Goal: Task Accomplishment & Management: Complete application form

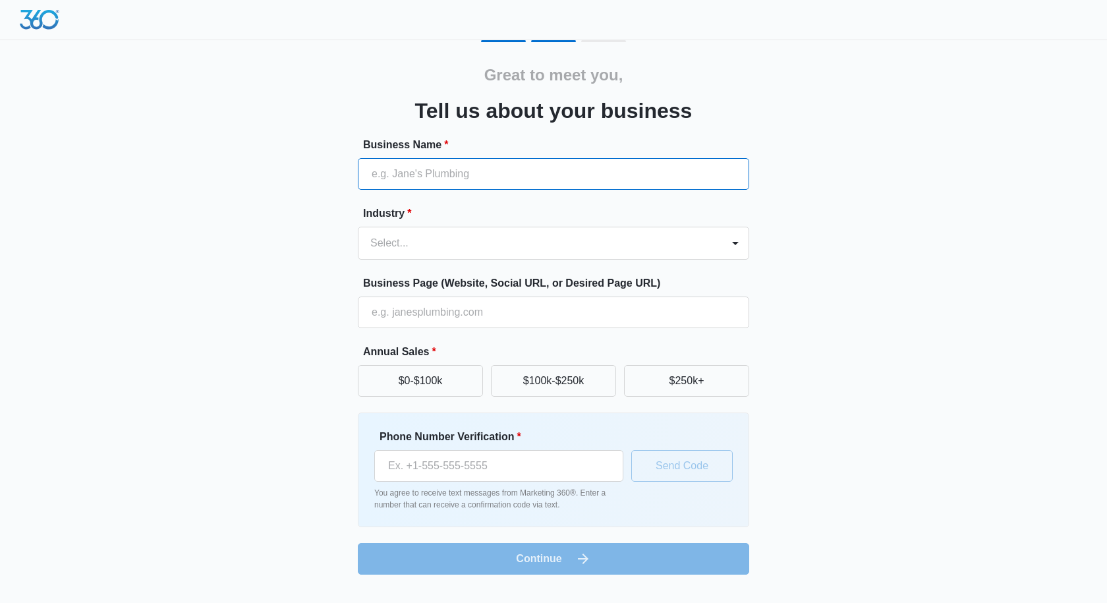
click at [468, 171] on input "Business Name *" at bounding box center [553, 174] width 391 height 32
paste input "18176022421"
type input "18176022421"
click at [480, 243] on div at bounding box center [537, 243] width 335 height 18
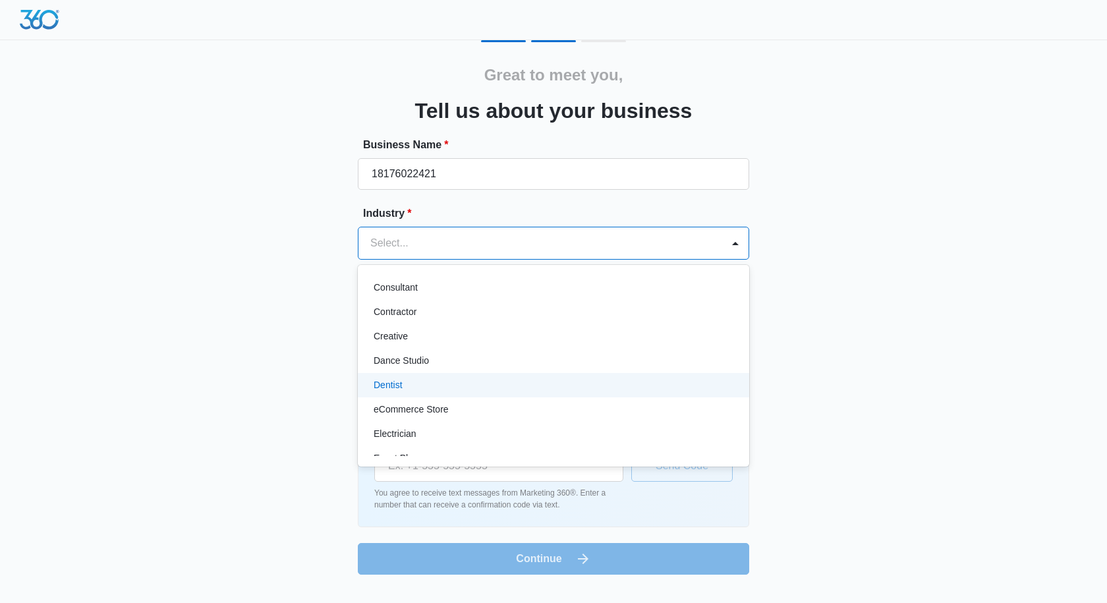
scroll to position [264, 0]
click at [428, 386] on p "Event Planner" at bounding box center [403, 393] width 58 height 14
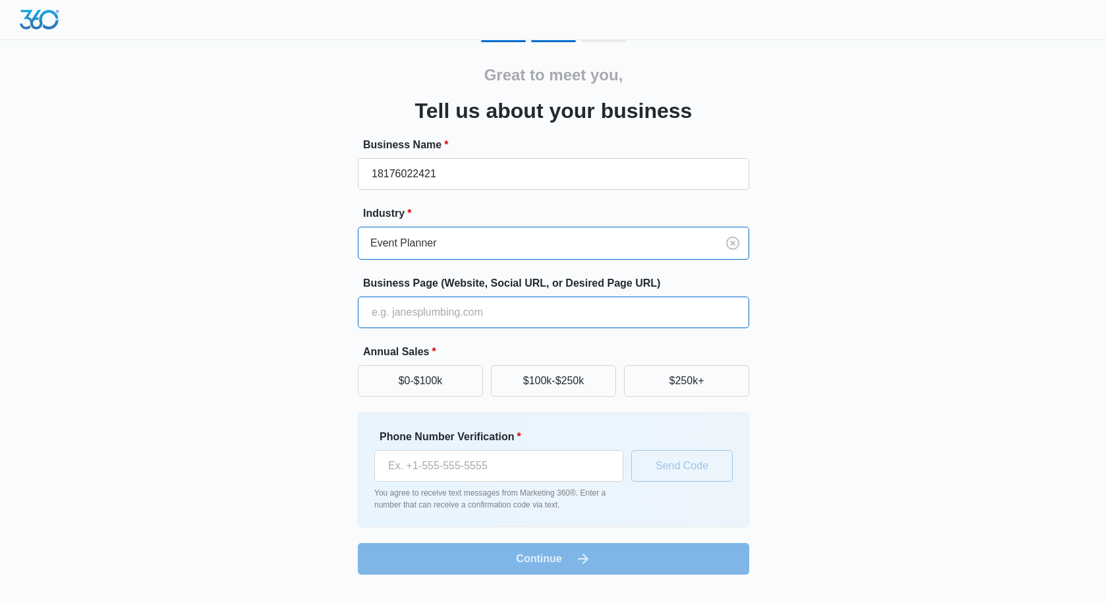
click at [428, 312] on input "Business Page (Website, Social URL, or Desired Page URL)" at bounding box center [553, 313] width 391 height 32
paste input "[URL][PERSON_NAME][DOMAIN_NAME]"
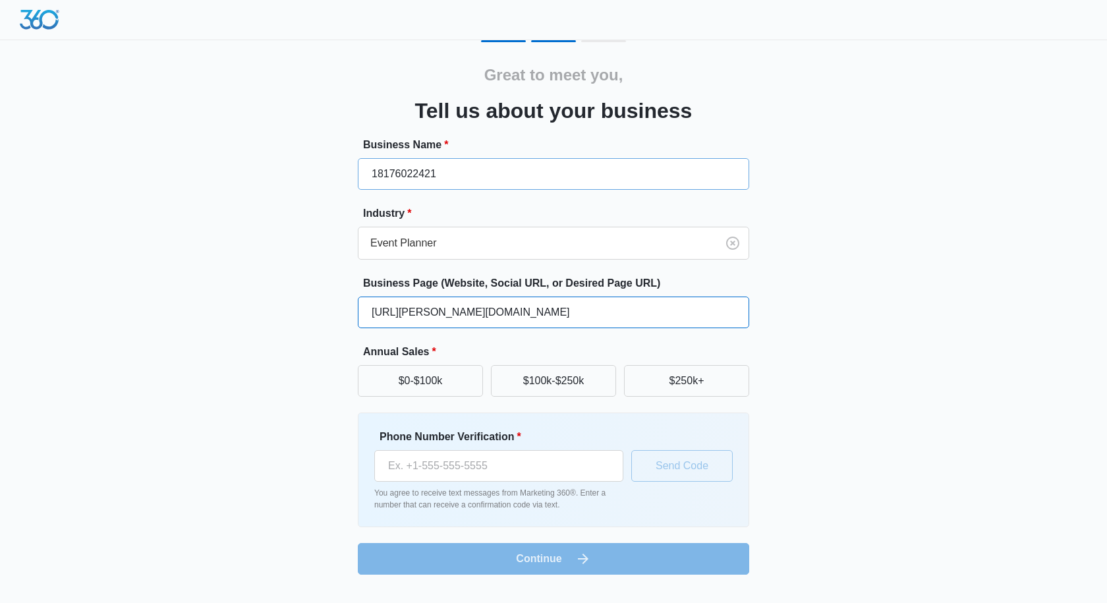
type input "[URL][PERSON_NAME][DOMAIN_NAME]"
drag, startPoint x: 454, startPoint y: 167, endPoint x: 315, endPoint y: 175, distance: 139.3
click at [318, 175] on div "Great to meet you, Tell us about your business Business Name * 18176022421 Indu…" at bounding box center [553, 307] width 791 height 535
paste input "[URL][PERSON_NAME][DOMAIN_NAME]"
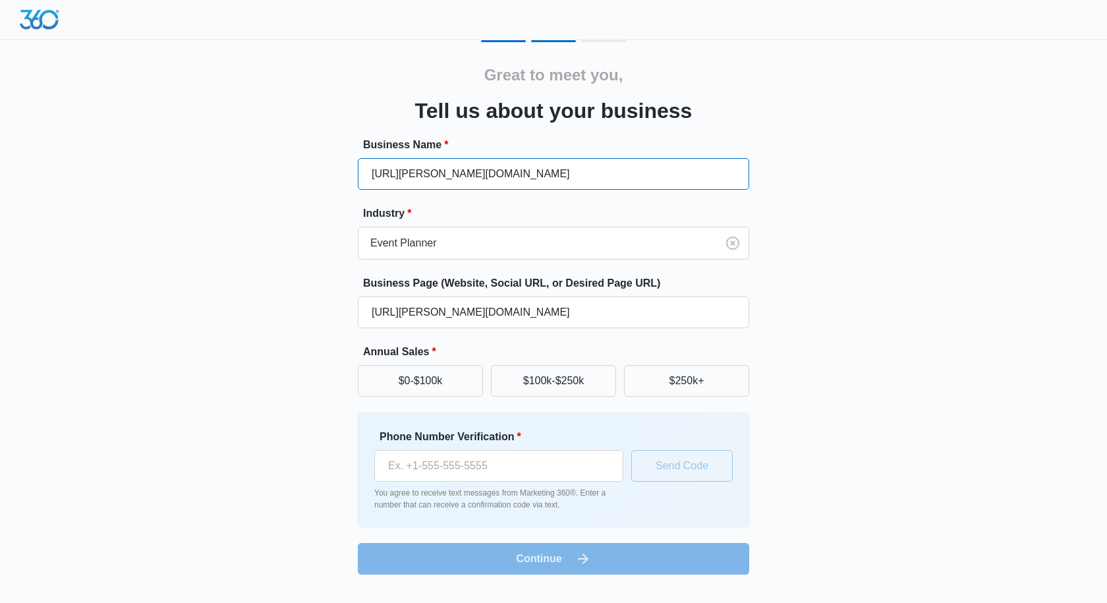
drag, startPoint x: 457, startPoint y: 175, endPoint x: 525, endPoint y: 175, distance: 67.9
click at [523, 175] on input "[URL][PERSON_NAME][DOMAIN_NAME]" at bounding box center [553, 174] width 391 height 32
drag, startPoint x: 402, startPoint y: 173, endPoint x: 309, endPoint y: 173, distance: 92.9
click at [314, 173] on div "Great to meet you, Tell us about your business Business Name * [URL][PERSON_NAM…" at bounding box center [553, 307] width 791 height 535
type input "[PERSON_NAME]"
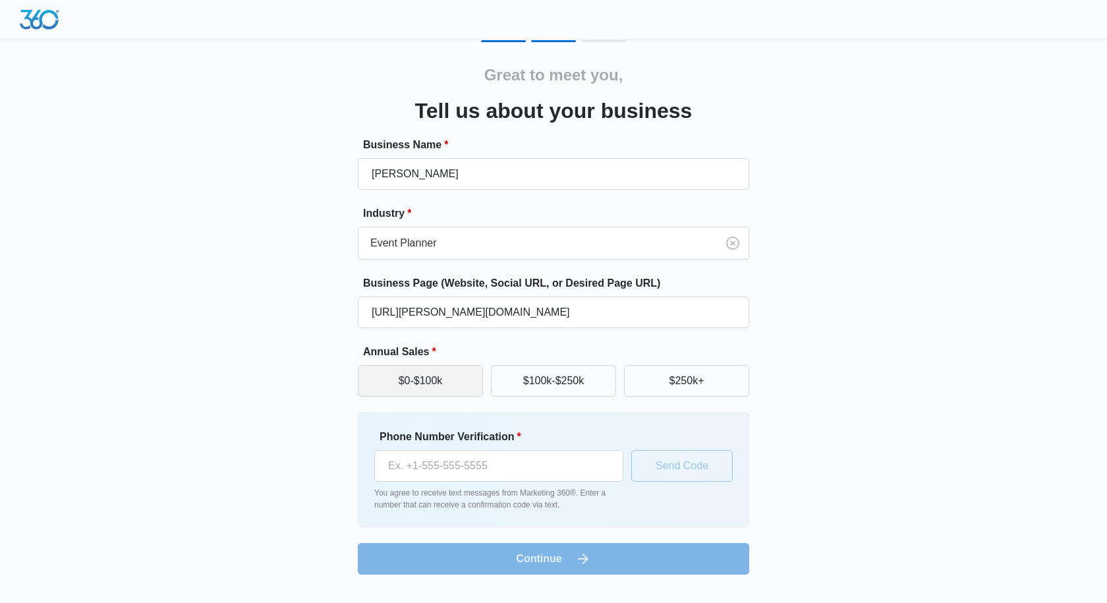
click at [424, 377] on button "$0-$100k" at bounding box center [420, 381] width 125 height 32
click at [477, 468] on input "Phone Number Verification *" at bounding box center [498, 466] width 249 height 32
click at [465, 459] on input "Phone Number Verification *" at bounding box center [498, 466] width 249 height 32
drag, startPoint x: 469, startPoint y: 448, endPoint x: 465, endPoint y: 461, distance: 14.2
click at [466, 451] on div "Phone Number Verification *" at bounding box center [498, 455] width 249 height 53
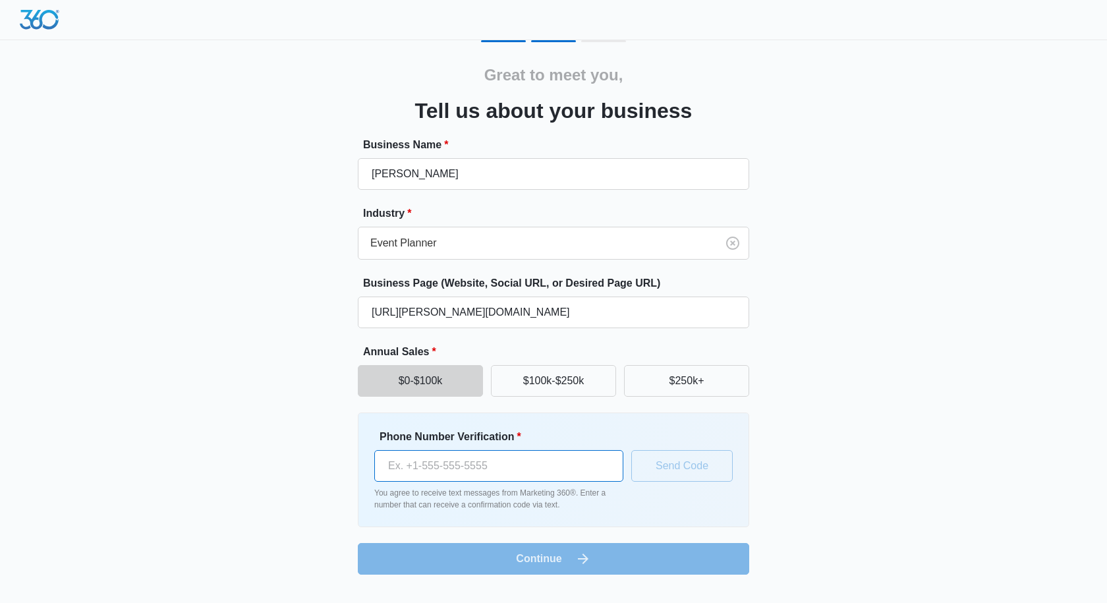
click at [465, 464] on input "Phone Number Verification *" at bounding box center [498, 466] width 249 height 32
paste input "[PHONE_NUMBER]"
type input "[PHONE_NUMBER]"
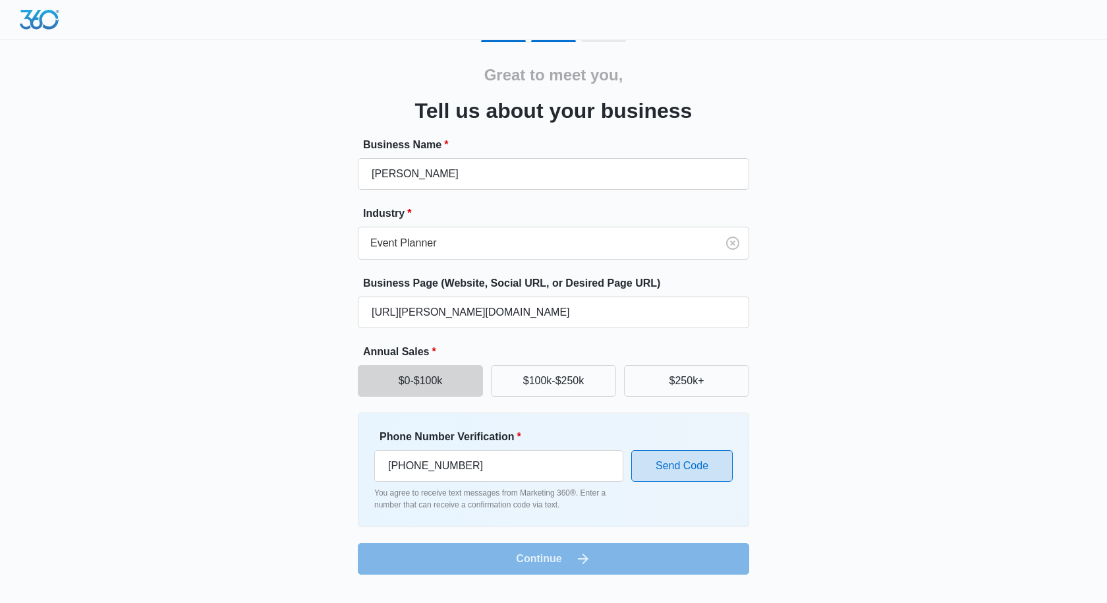
click at [683, 466] on button "Send Code" at bounding box center [681, 466] width 101 height 32
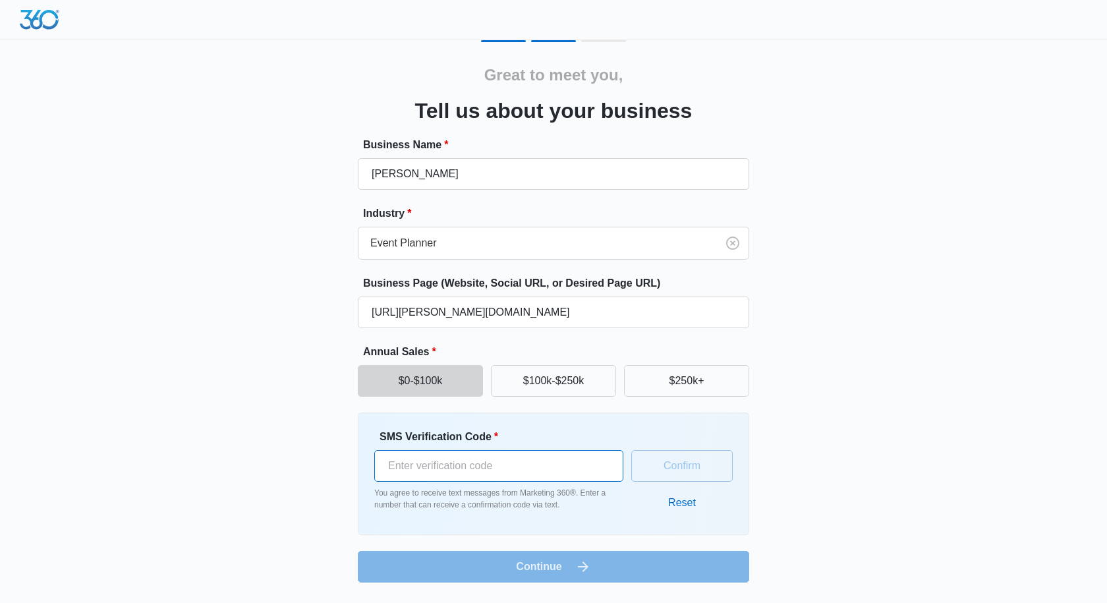
click at [490, 468] on input "SMS Verification Code *" at bounding box center [498, 466] width 249 height 32
paste input "799571"
type input "799571"
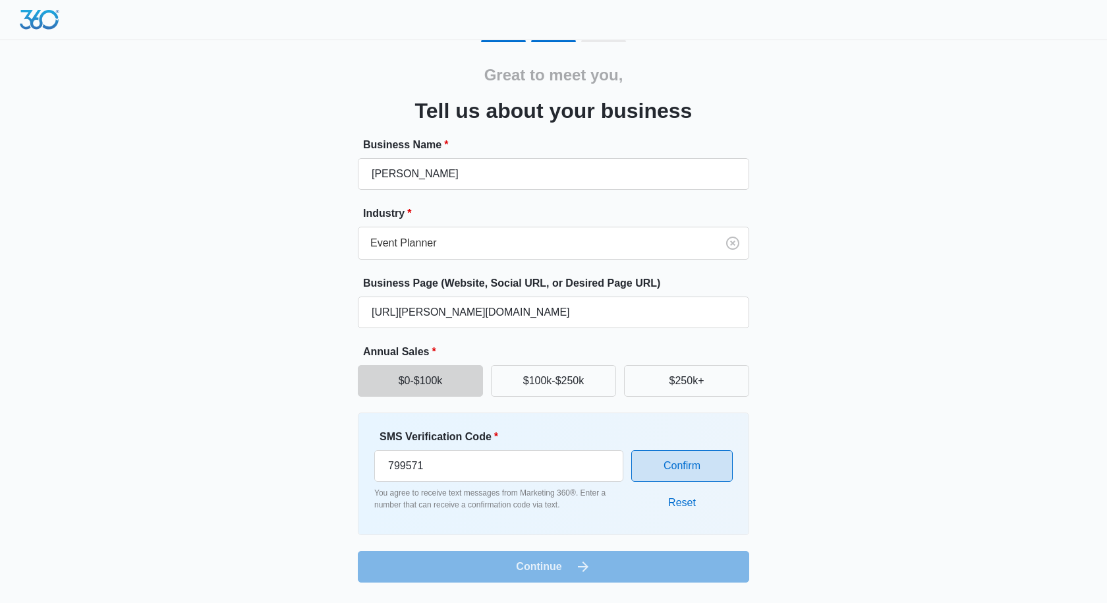
click at [689, 467] on button "Confirm" at bounding box center [681, 466] width 101 height 32
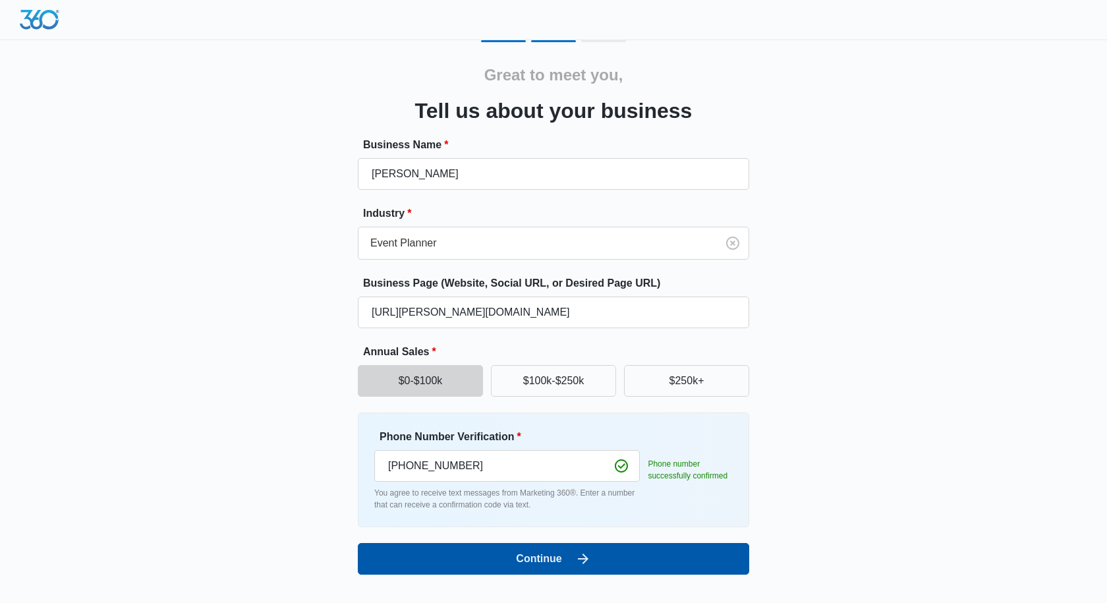
click at [562, 559] on button "Continue" at bounding box center [553, 559] width 391 height 32
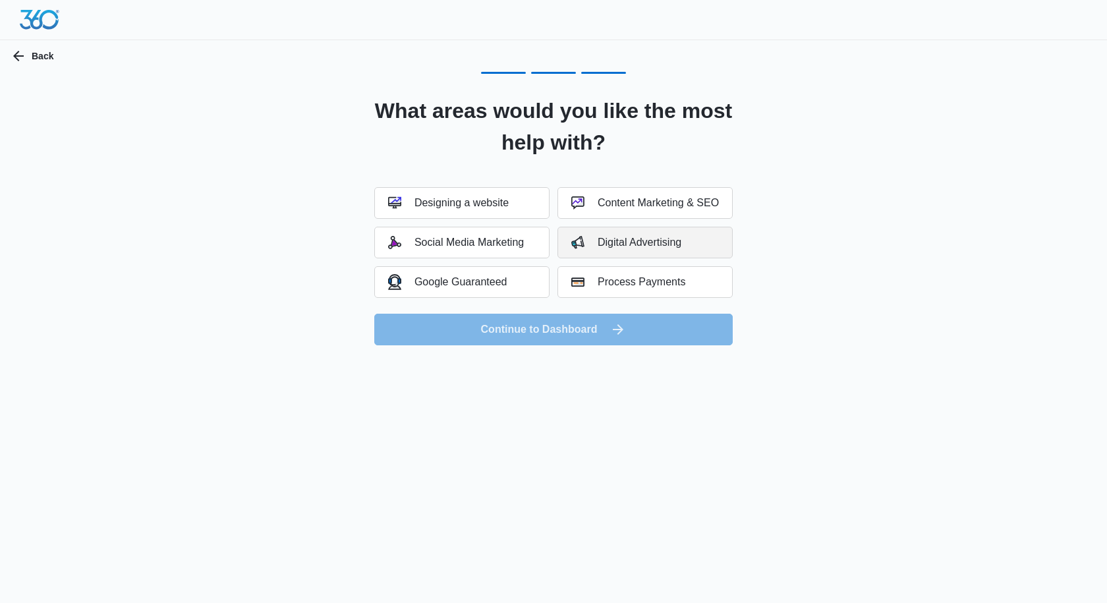
click at [609, 245] on div "Digital Advertising" at bounding box center [626, 242] width 110 height 13
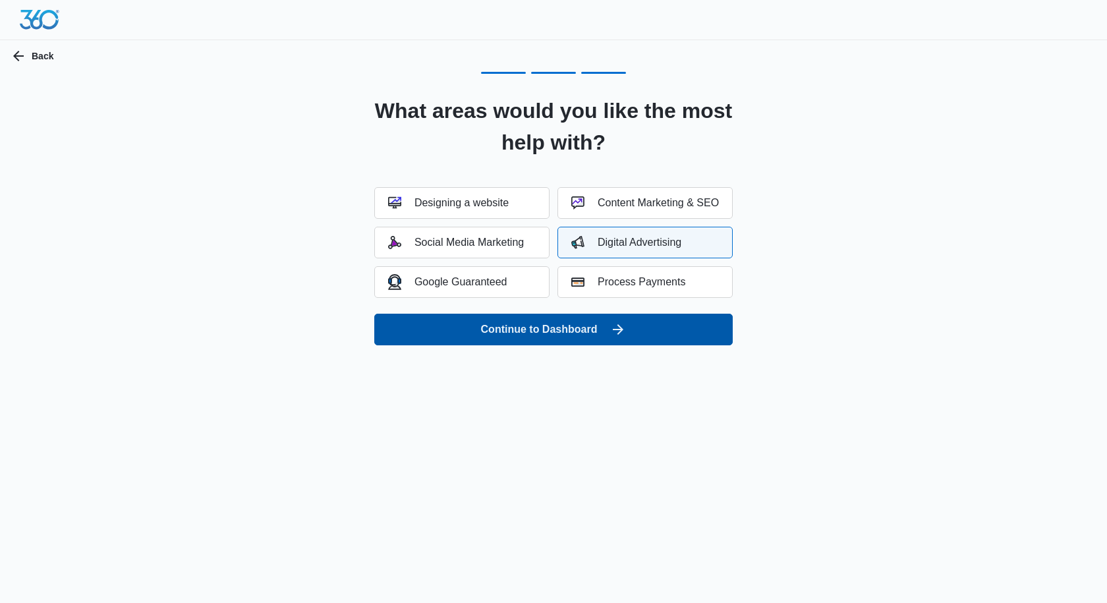
click at [580, 336] on button "Continue to Dashboard" at bounding box center [553, 330] width 359 height 32
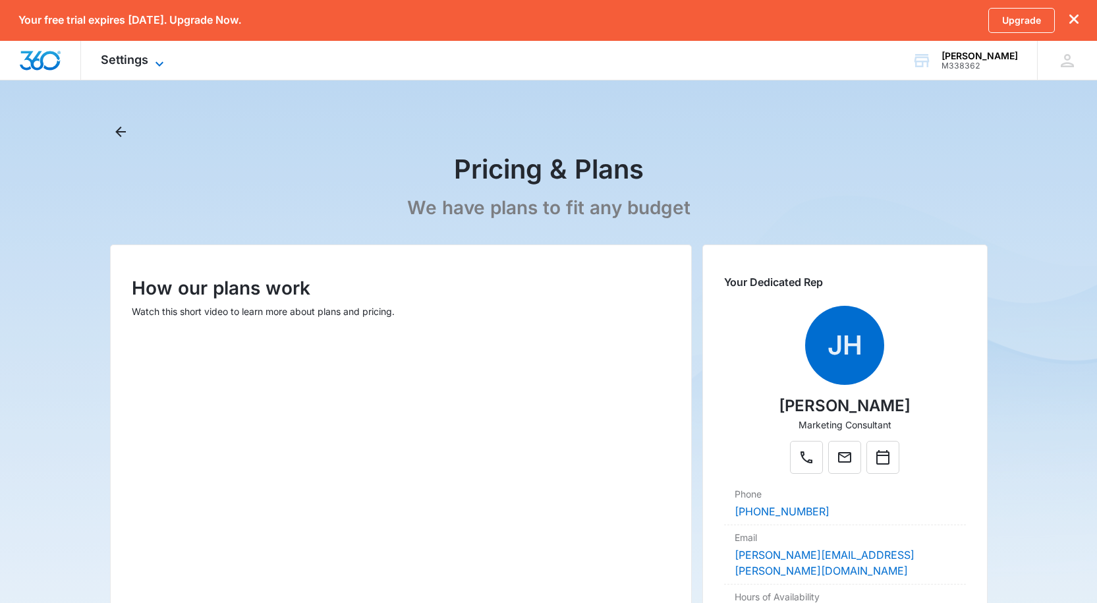
click at [158, 65] on icon at bounding box center [160, 64] width 16 height 16
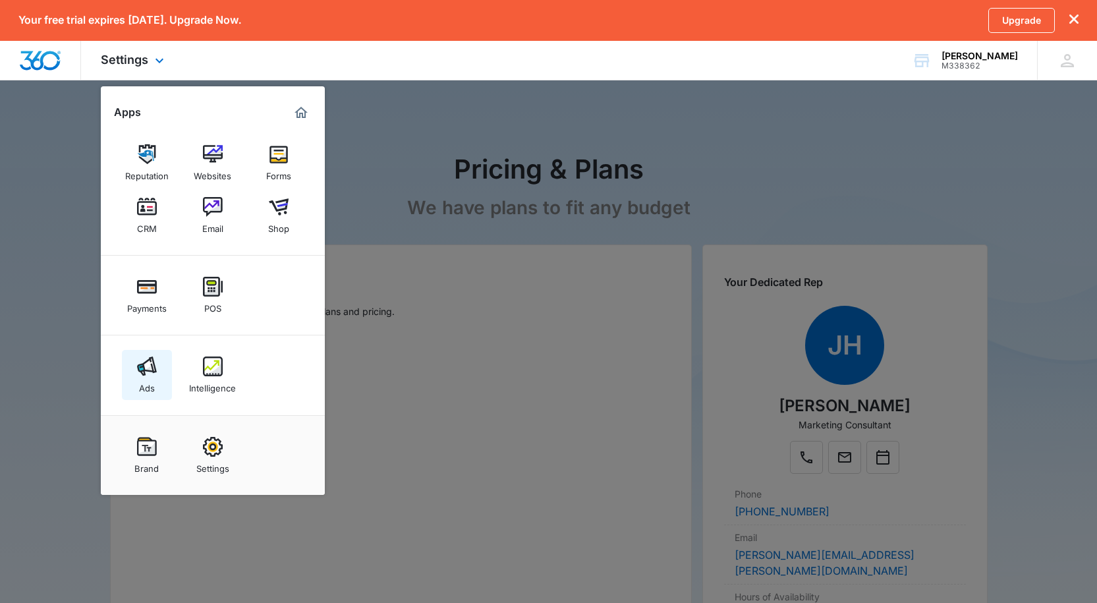
click at [150, 364] on img at bounding box center [147, 367] width 20 height 20
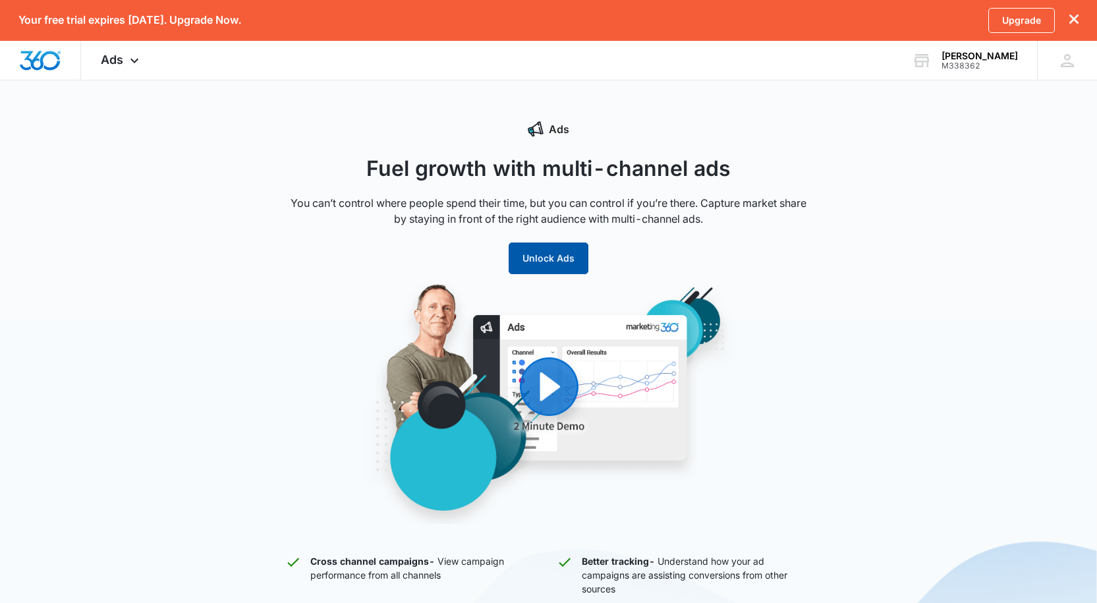
click at [554, 254] on button "Unlock Ads" at bounding box center [549, 259] width 80 height 32
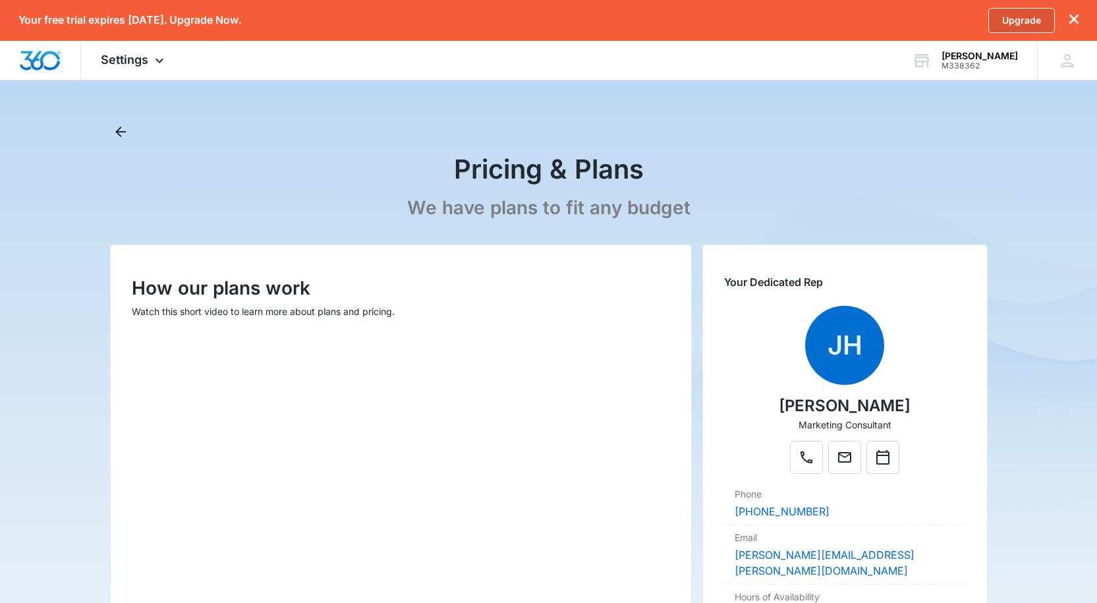
click at [1024, 17] on link "Upgrade" at bounding box center [1022, 20] width 67 height 25
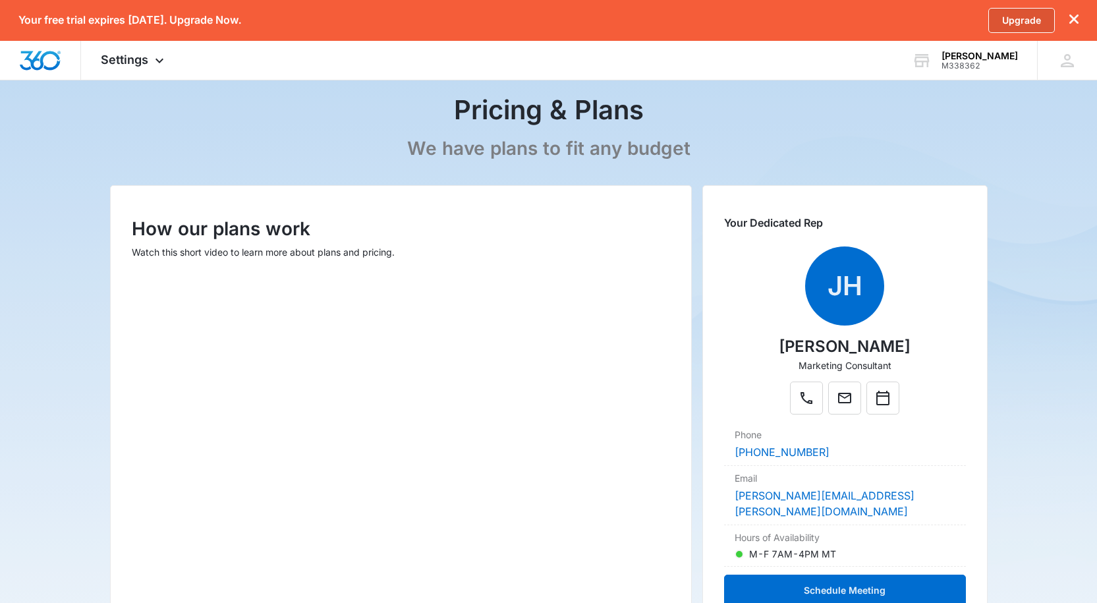
scroll to position [49, 0]
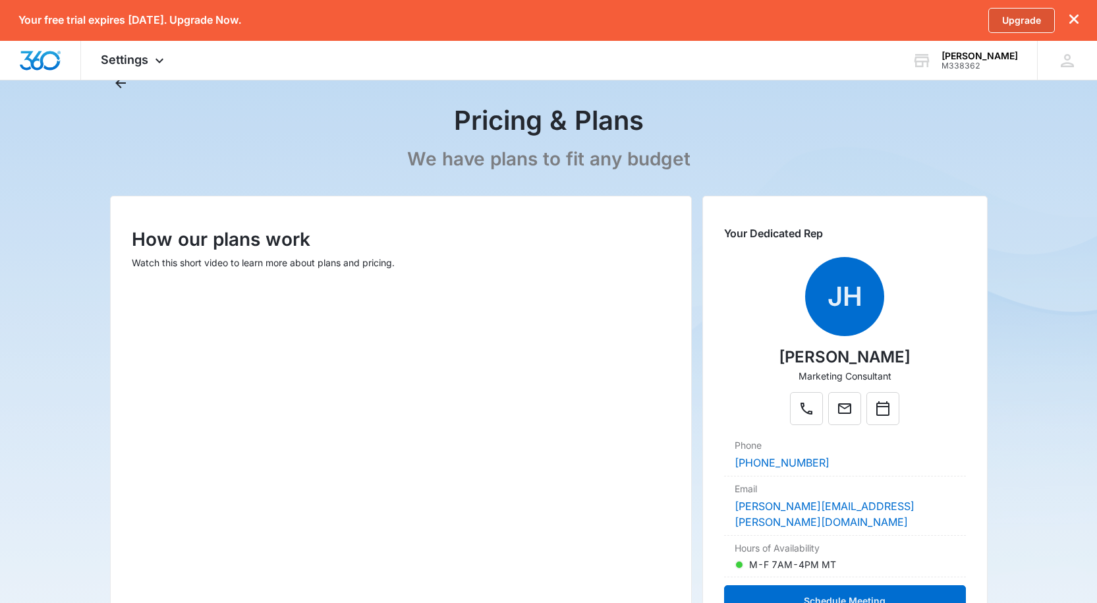
click at [1014, 11] on link "Upgrade" at bounding box center [1022, 20] width 67 height 25
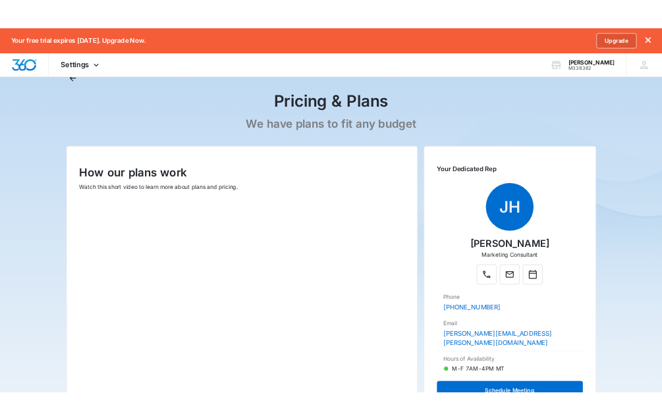
scroll to position [0, 0]
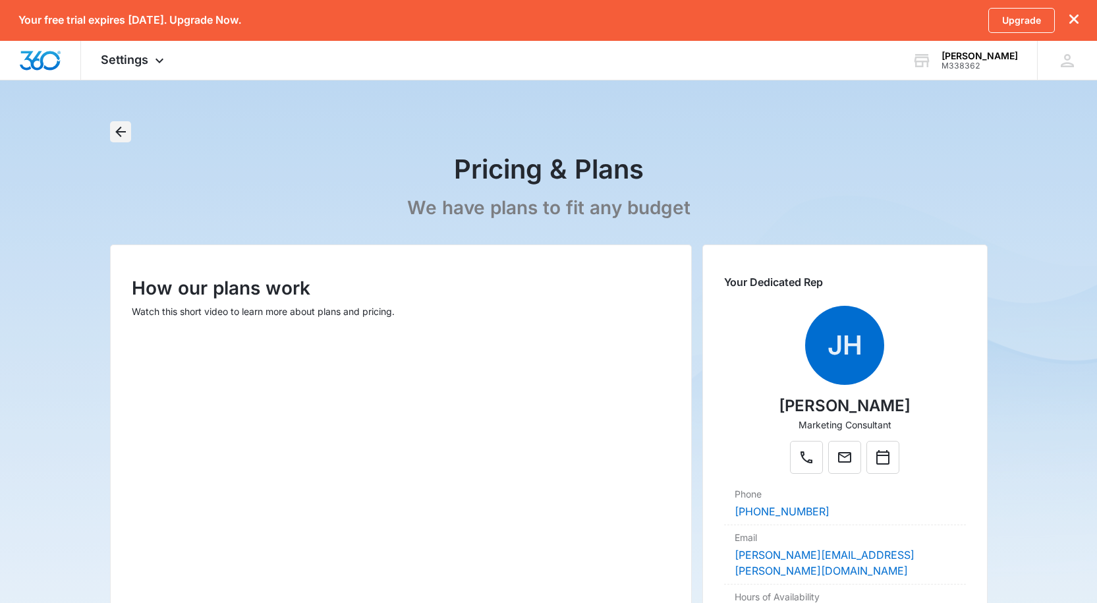
click at [121, 132] on icon "Back" at bounding box center [120, 132] width 11 height 11
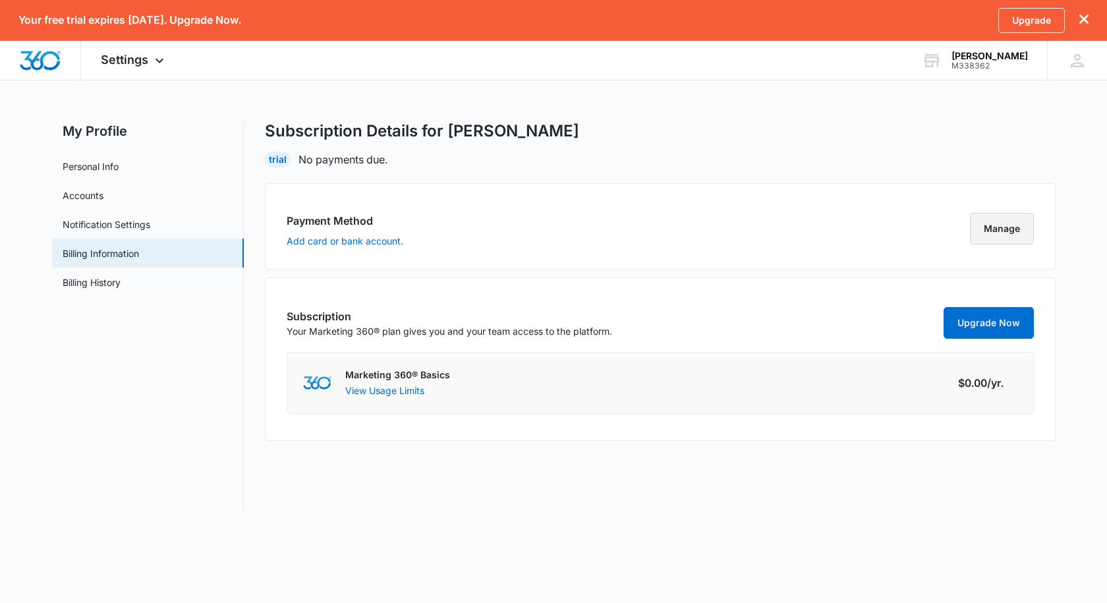
click at [997, 231] on button "Manage" at bounding box center [1002, 229] width 64 height 32
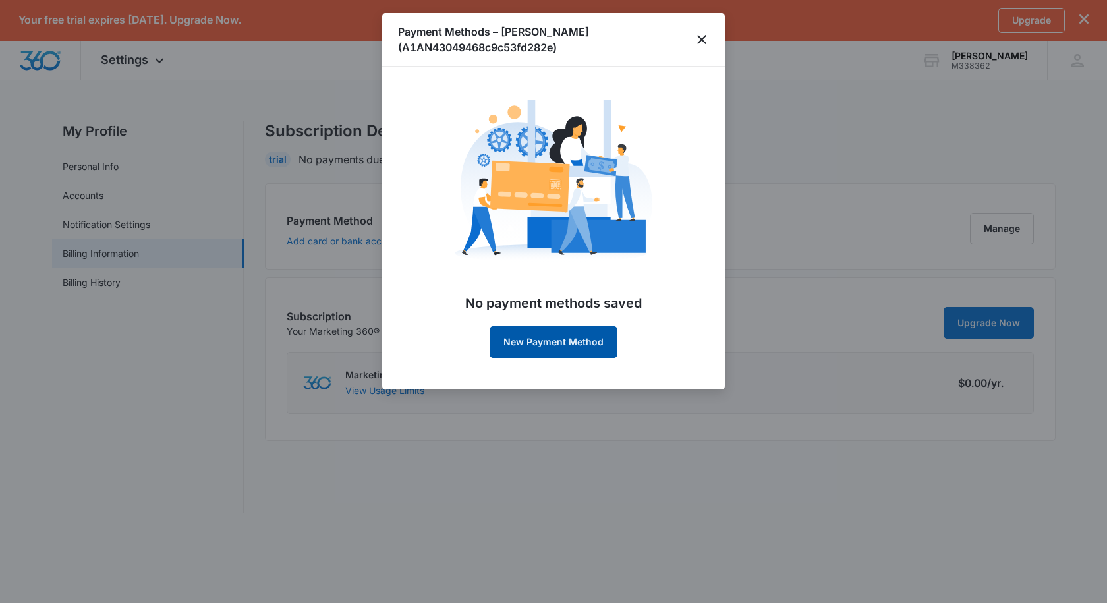
click at [560, 326] on button "New Payment Method" at bounding box center [554, 342] width 128 height 32
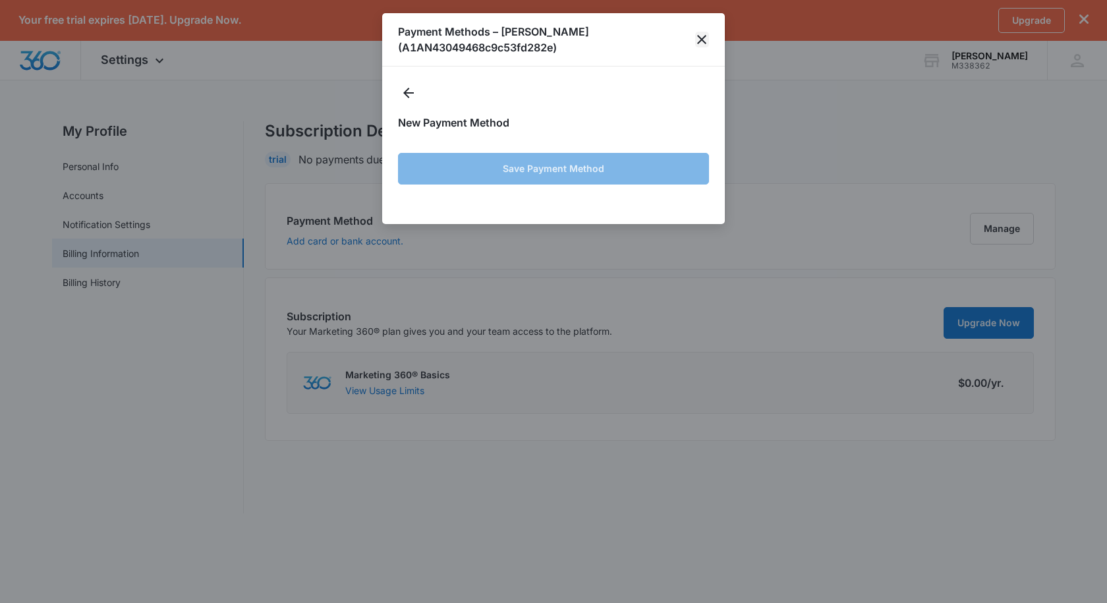
click at [709, 39] on icon "close" at bounding box center [702, 40] width 16 height 16
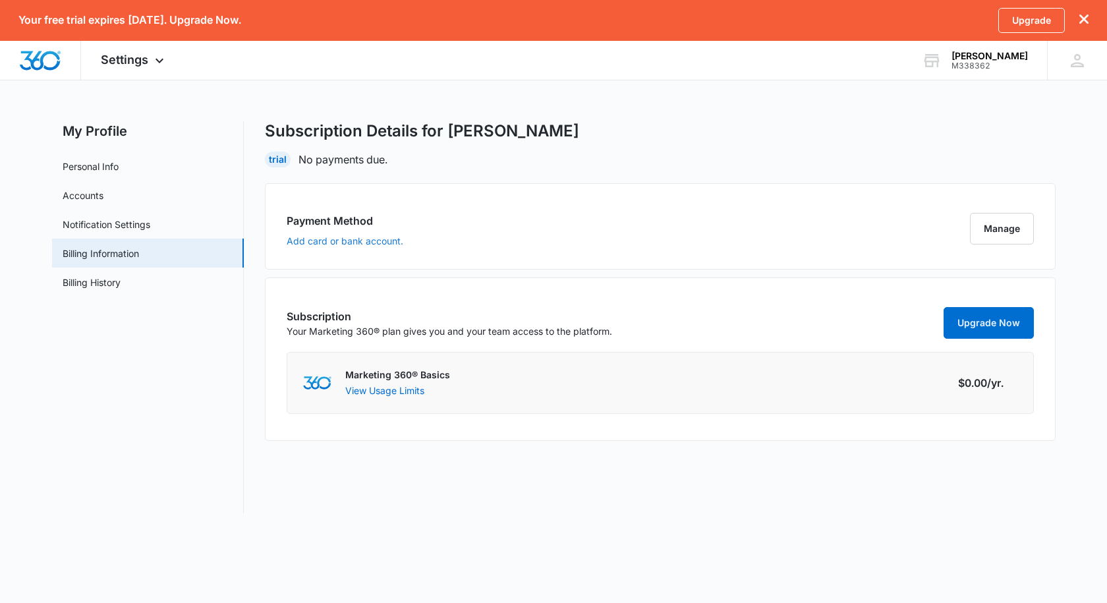
click at [318, 243] on button "Add card or bank account." at bounding box center [345, 241] width 117 height 9
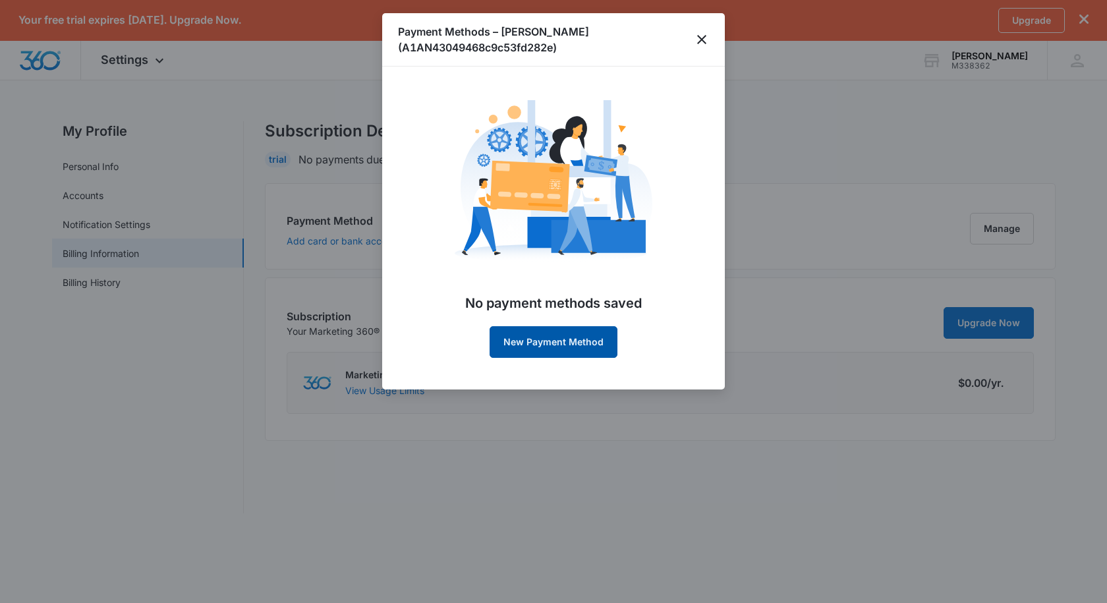
click at [542, 343] on button "New Payment Method" at bounding box center [554, 342] width 128 height 32
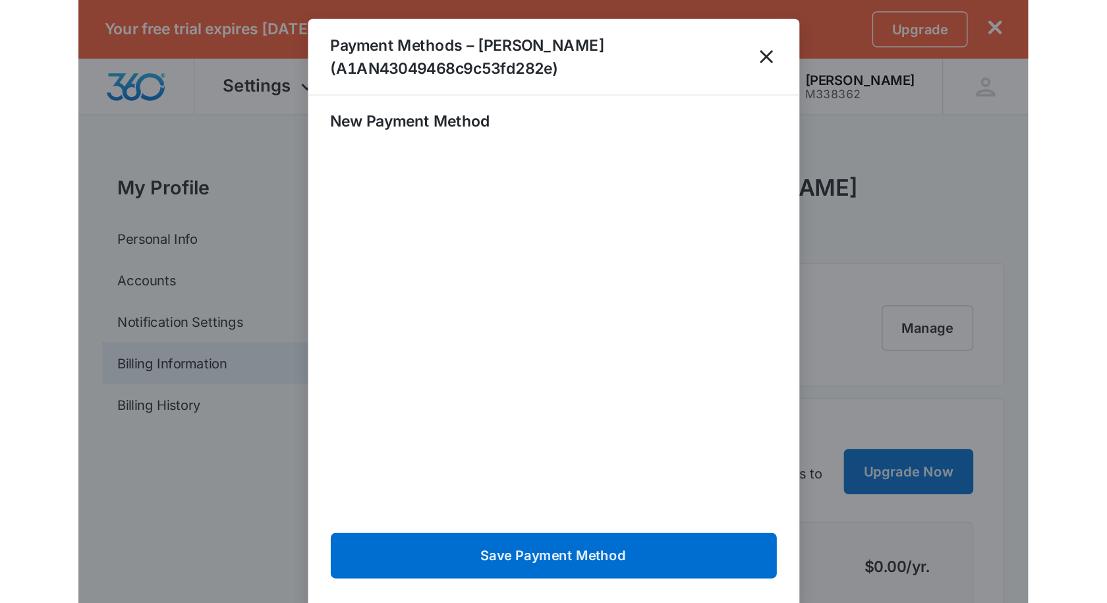
scroll to position [57, 0]
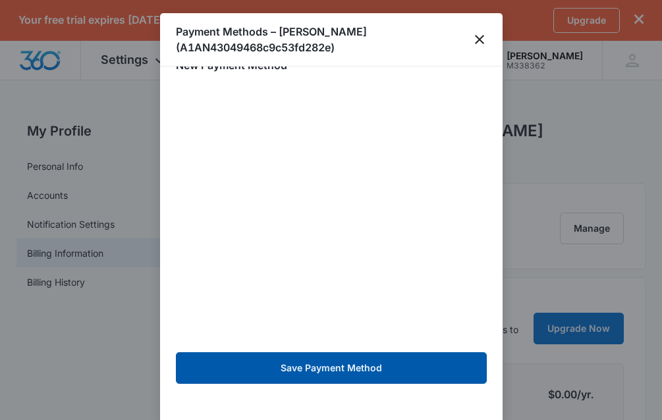
click at [307, 356] on button "Save Payment Method" at bounding box center [331, 369] width 311 height 32
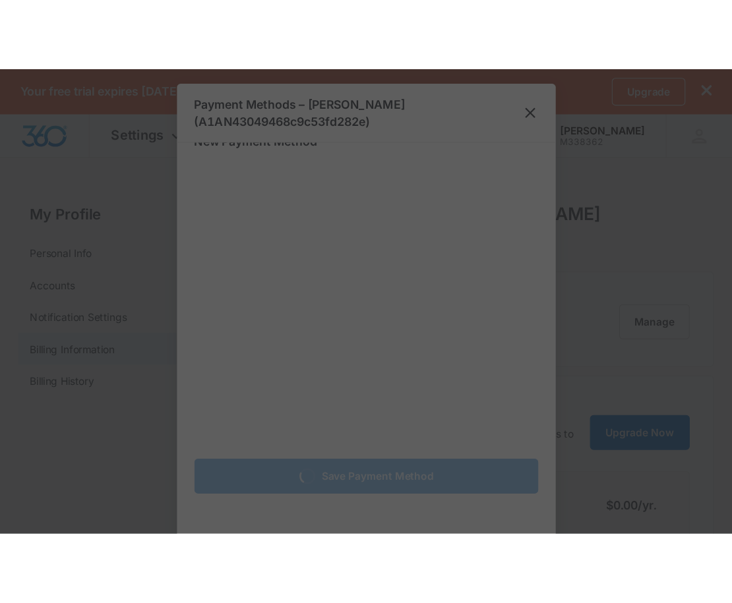
scroll to position [0, 0]
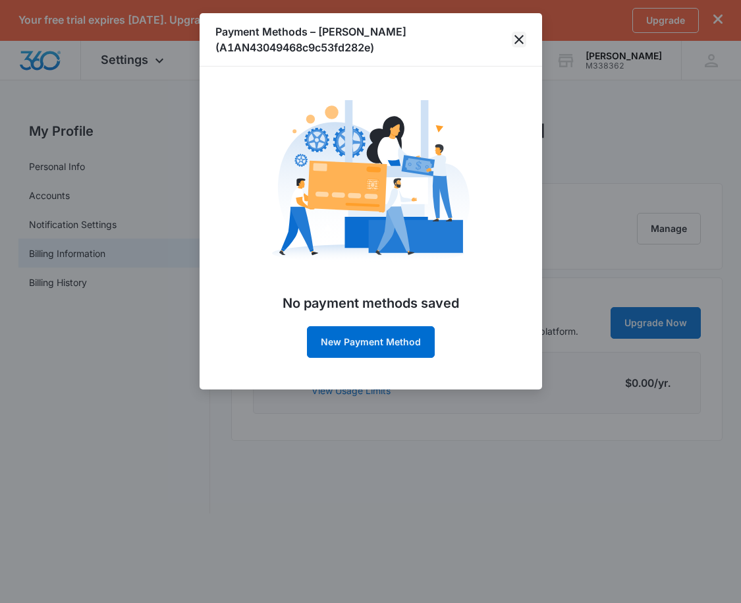
click at [520, 42] on icon "close" at bounding box center [519, 40] width 16 height 16
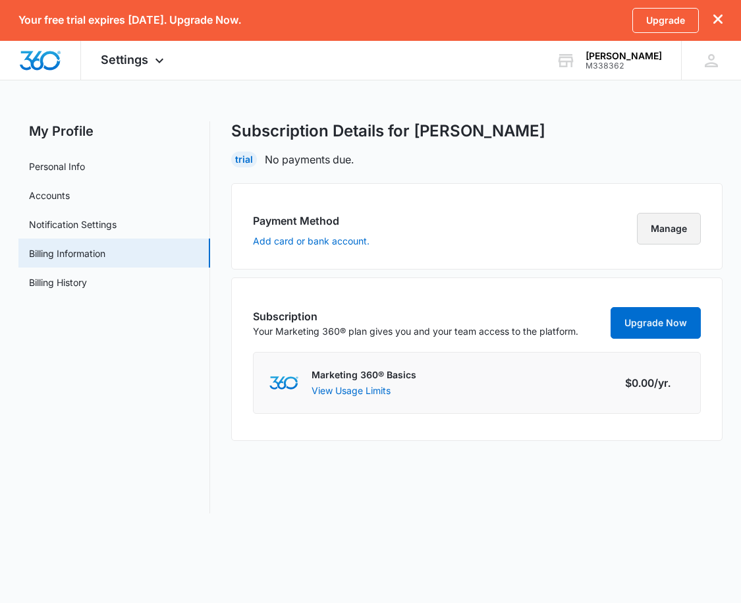
click at [654, 230] on button "Manage" at bounding box center [669, 229] width 64 height 32
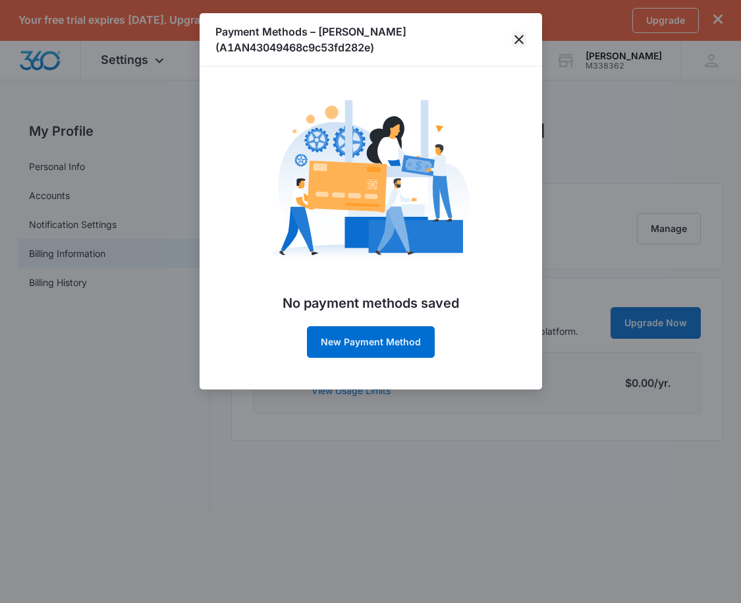
drag, startPoint x: 519, startPoint y: 40, endPoint x: 380, endPoint y: 306, distance: 300.1
click at [384, 301] on div "Payment Methods – eric-douchy (A1AN43049468c9c53fd282e) No payment methods save…" at bounding box center [371, 201] width 343 height 376
click at [356, 333] on button "New Payment Method" at bounding box center [371, 342] width 128 height 32
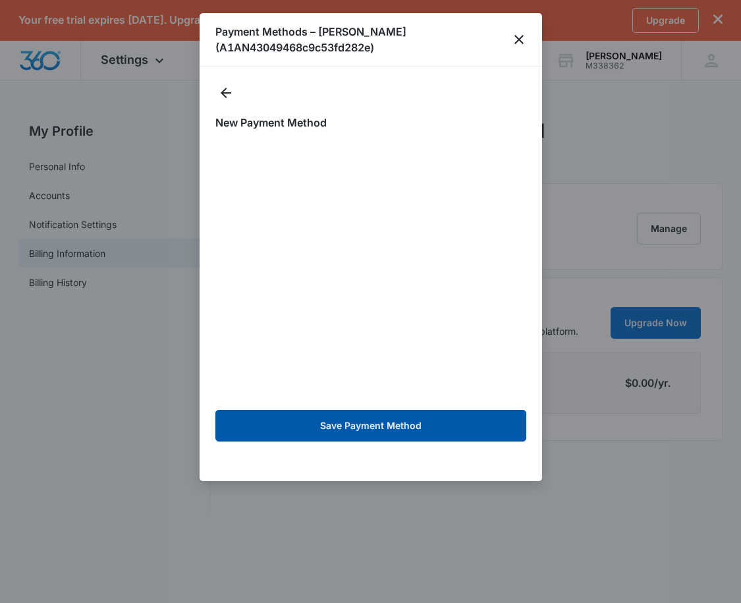
click at [373, 426] on button "Save Payment Method" at bounding box center [371, 426] width 311 height 32
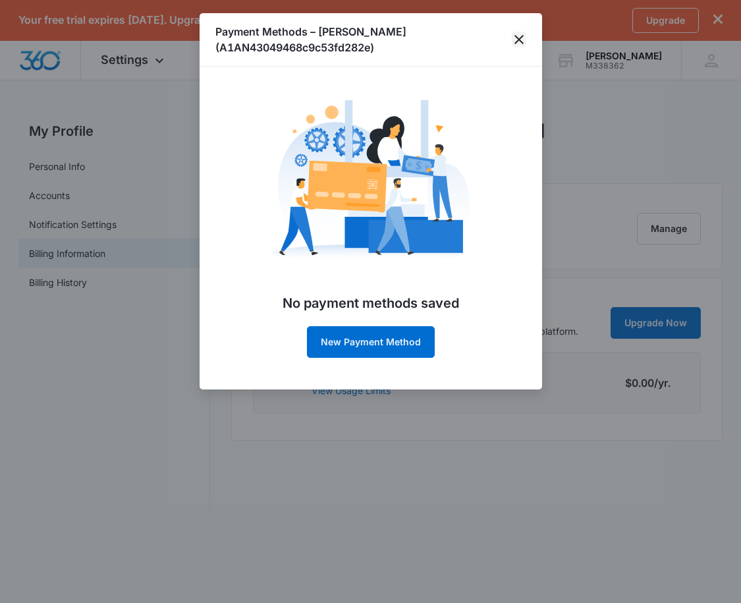
click at [521, 38] on icon "close" at bounding box center [519, 39] width 9 height 9
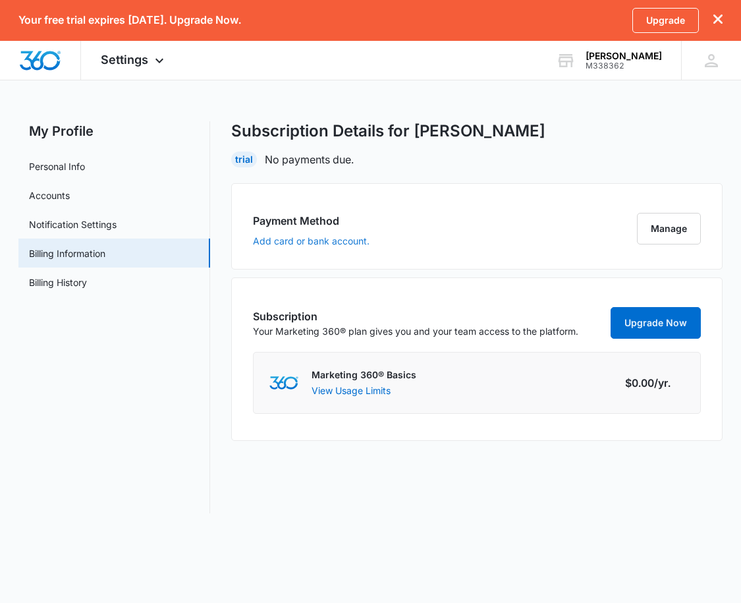
click at [321, 239] on button "Add card or bank account." at bounding box center [311, 241] width 117 height 9
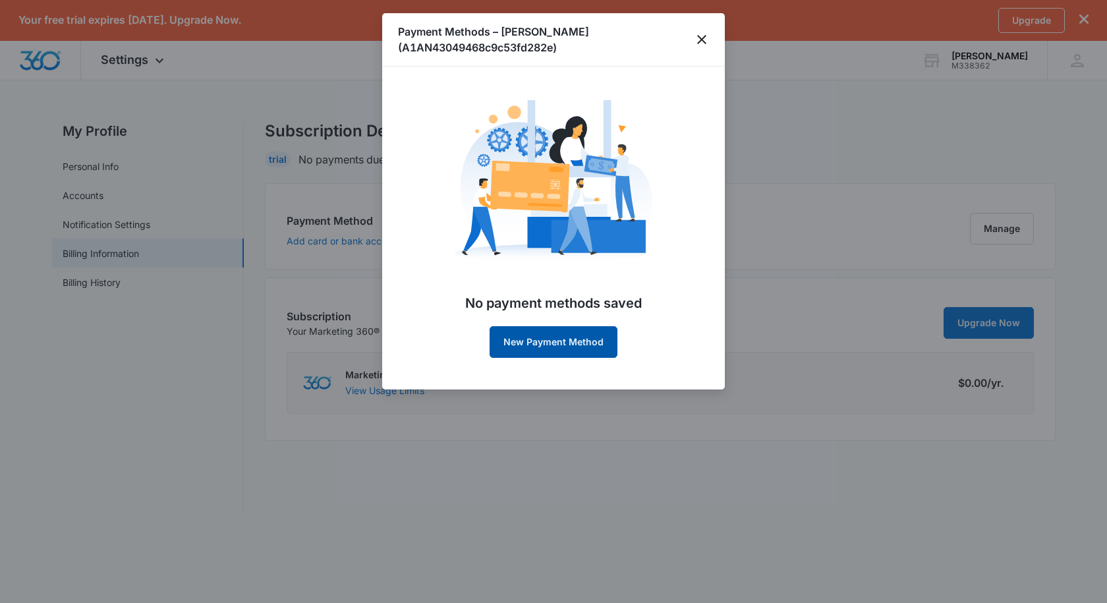
click at [562, 343] on button "New Payment Method" at bounding box center [554, 342] width 128 height 32
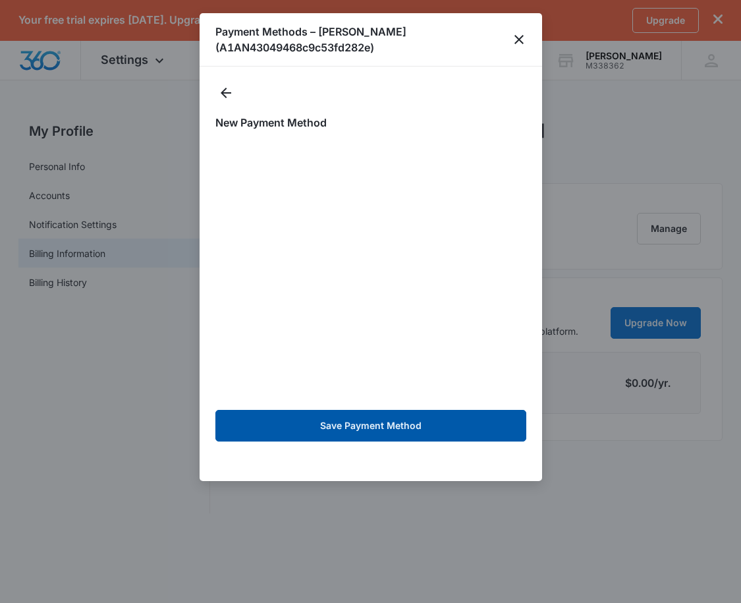
click at [330, 428] on button "Save Payment Method" at bounding box center [371, 426] width 311 height 32
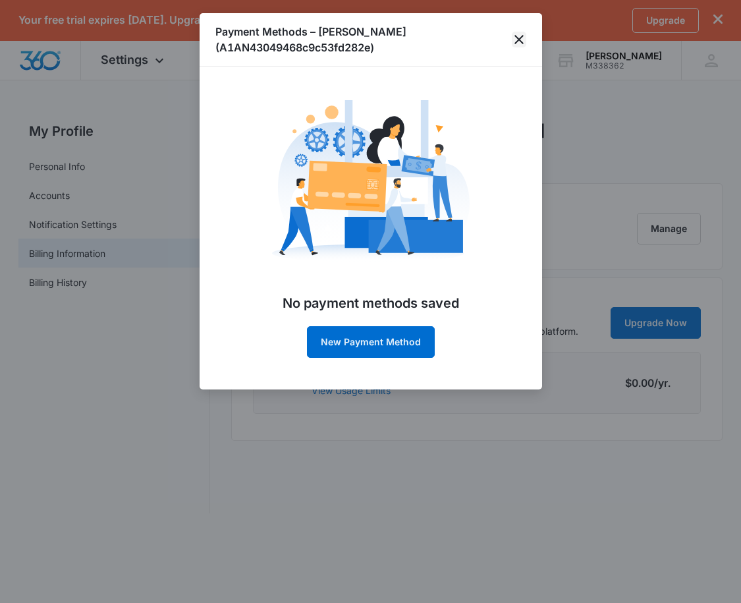
click at [519, 34] on icon "close" at bounding box center [519, 40] width 16 height 16
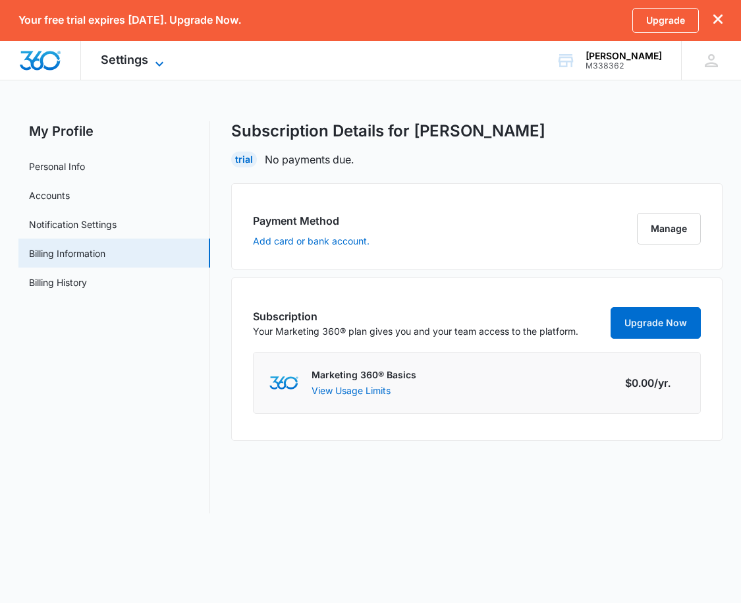
click at [146, 60] on span "Settings" at bounding box center [124, 60] width 47 height 14
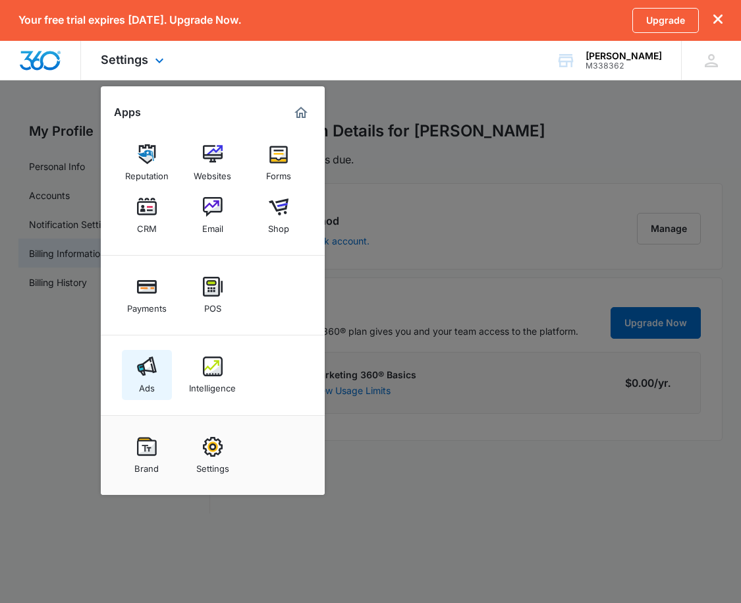
click at [150, 368] on img at bounding box center [147, 367] width 20 height 20
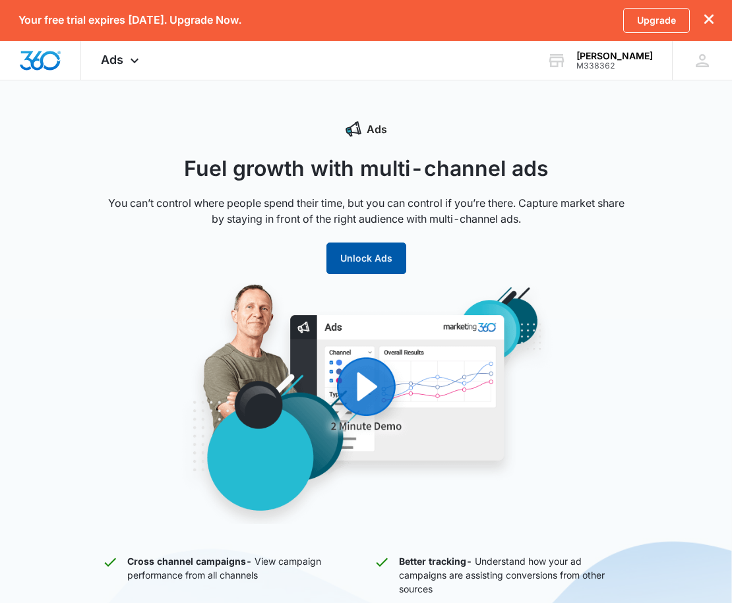
click at [373, 262] on button "Unlock Ads" at bounding box center [366, 259] width 80 height 32
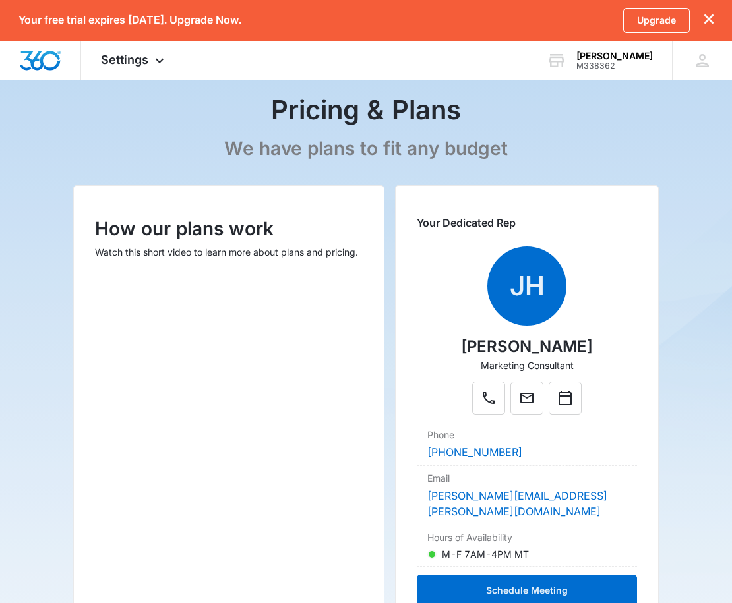
scroll to position [49, 0]
